Goal: Book appointment/travel/reservation

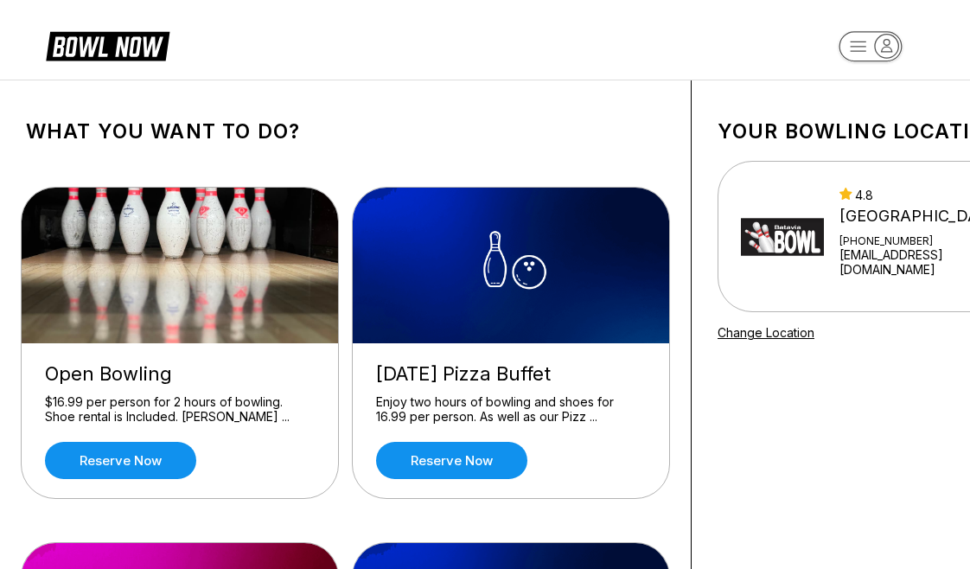
click at [285, 269] on img at bounding box center [181, 266] width 318 height 156
click at [173, 451] on link "Reserve now" at bounding box center [120, 460] width 151 height 37
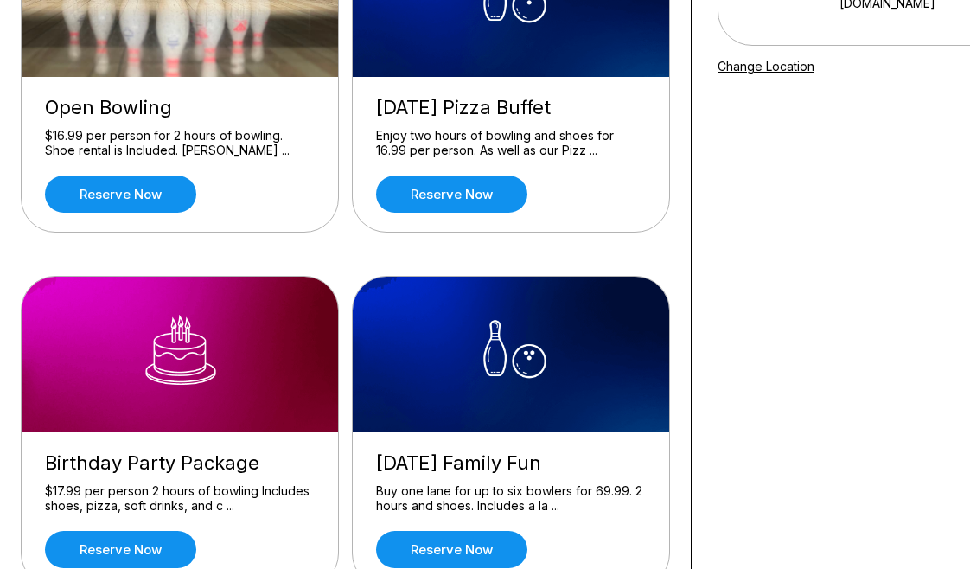
scroll to position [444, 0]
